Goal: Communication & Community: Ask a question

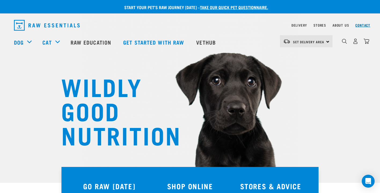
click at [357, 25] on link "Contact" at bounding box center [362, 25] width 15 height 2
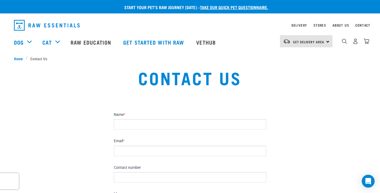
type input "X"
type input "Chris"
click at [145, 154] on input "Email *" at bounding box center [190, 150] width 152 height 10
type input "salesyixuanchris@gmail.com"
click at [134, 173] on input "Contact number" at bounding box center [190, 177] width 152 height 10
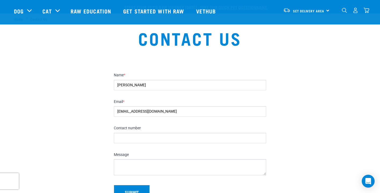
scroll to position [111, 0]
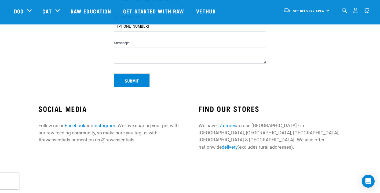
type input "+86 15336693669"
click at [137, 58] on textarea "Message" at bounding box center [190, 55] width 152 height 16
paste textarea "Good day I am Chris from China，We are manufacture of PETS WARE（Doy toy, Cat toy…"
type textarea "Good day I am Chris from China，We are manufacture of PETS WARE（Doy toy, Cat toy…"
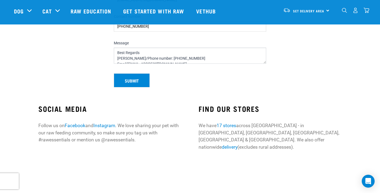
click at [138, 78] on button "Submit" at bounding box center [132, 80] width 36 height 14
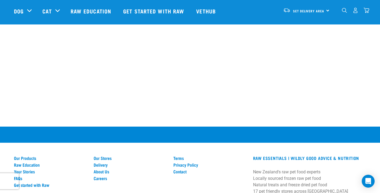
scroll to position [375, 0]
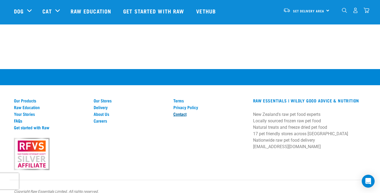
click at [182, 111] on link "Contact" at bounding box center [209, 113] width 73 height 5
click at [180, 111] on link "Contact" at bounding box center [209, 113] width 73 height 5
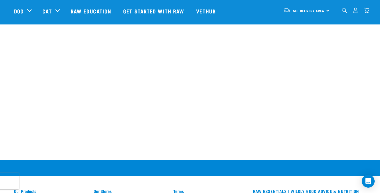
scroll to position [356, 0]
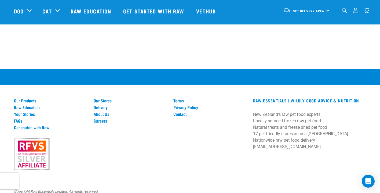
click at [272, 138] on p "New Zealand's raw pet food experts Locally sourced frozen raw pet food Natural …" at bounding box center [309, 130] width 113 height 39
drag, startPoint x: 307, startPoint y: 139, endPoint x: 254, endPoint y: 139, distance: 53.6
click at [254, 139] on p "New Zealand's raw pet food experts Locally sourced frozen raw pet food Natural …" at bounding box center [309, 130] width 113 height 39
copy p "[EMAIL_ADDRESS][DOMAIN_NAME]"
